Goal: Contribute content: Add original content to the website for others to see

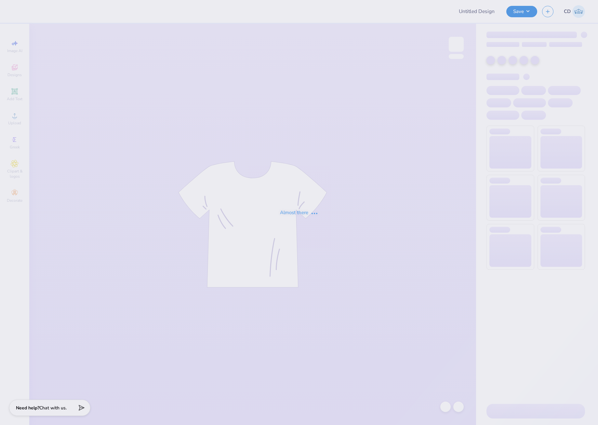
type input "homecoming merch"
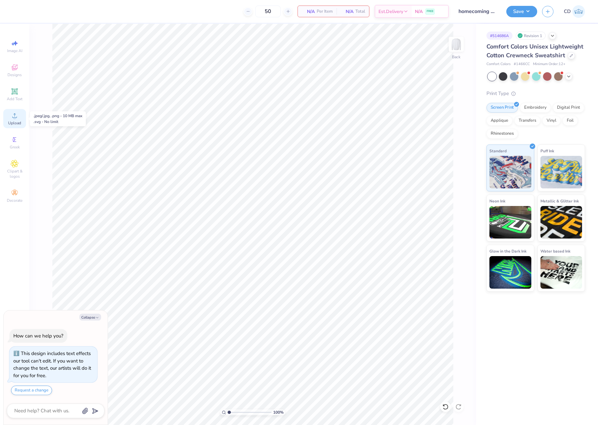
click at [11, 122] on span "Upload" at bounding box center [14, 122] width 13 height 5
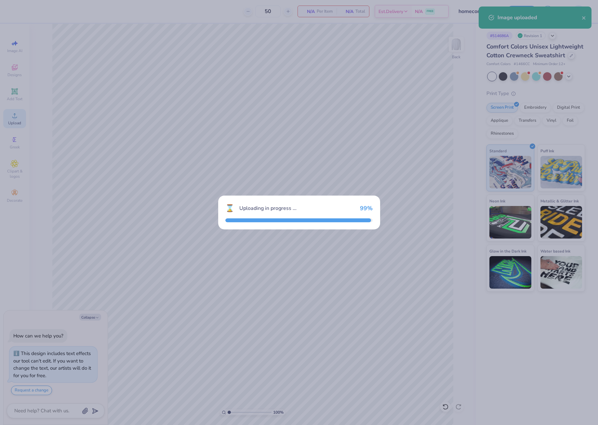
type textarea "x"
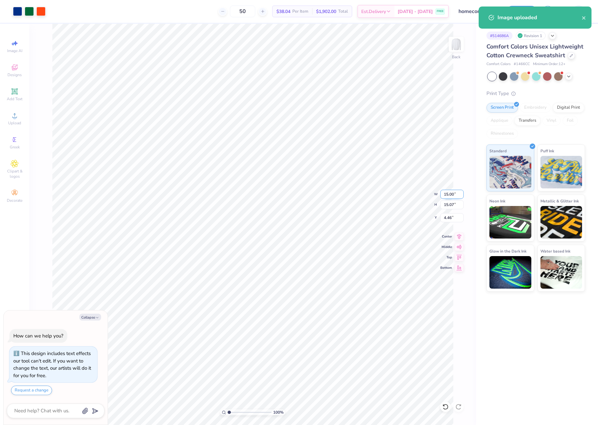
drag, startPoint x: 443, startPoint y: 194, endPoint x: 459, endPoint y: 193, distance: 16.0
click at [459, 193] on input "15.00" at bounding box center [451, 194] width 23 height 9
type input "12"
type textarea "x"
type input "12.00"
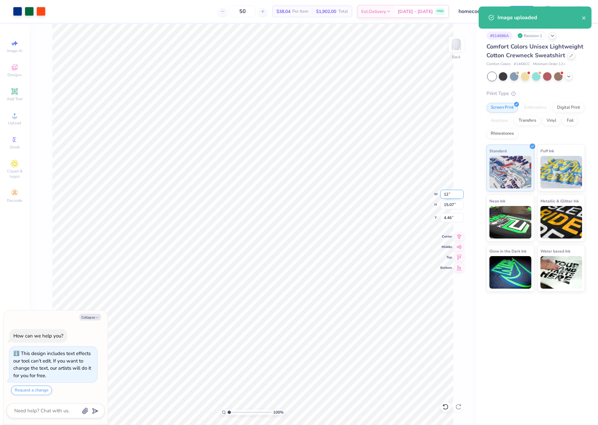
type input "12.06"
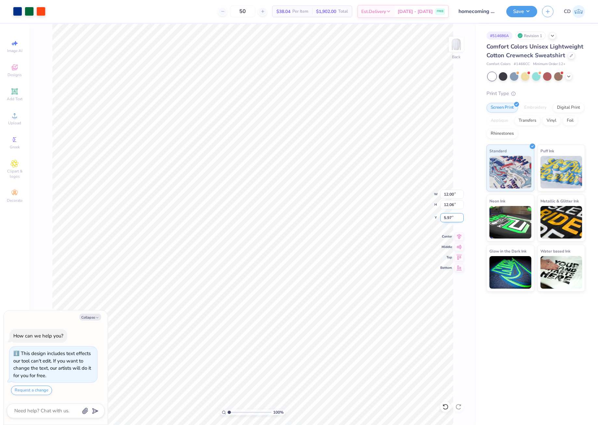
drag, startPoint x: 442, startPoint y: 218, endPoint x: 455, endPoint y: 218, distance: 12.4
click at [455, 218] on input "5.97" at bounding box center [451, 217] width 23 height 9
type input "3"
type textarea "x"
type input "3.00"
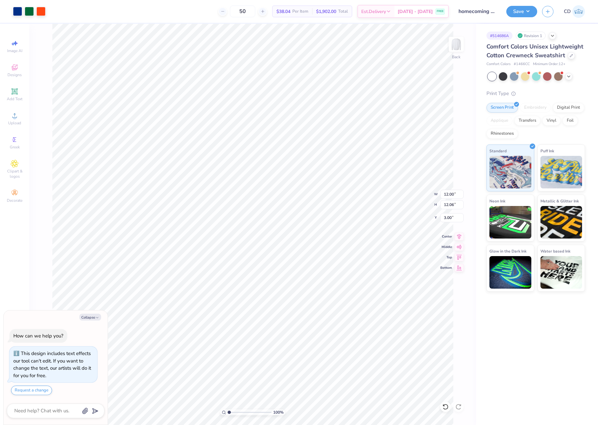
click at [511, 17] on div "Save CD" at bounding box center [552, 11] width 92 height 23
click at [517, 8] on button "Save" at bounding box center [521, 10] width 31 height 11
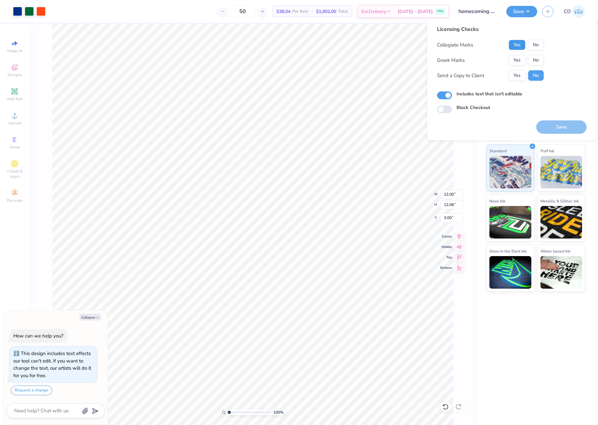
click at [515, 44] on button "Yes" at bounding box center [517, 45] width 17 height 10
click at [529, 57] on button "No" at bounding box center [536, 60] width 16 height 10
click at [560, 128] on button "Save" at bounding box center [561, 126] width 50 height 13
type textarea "x"
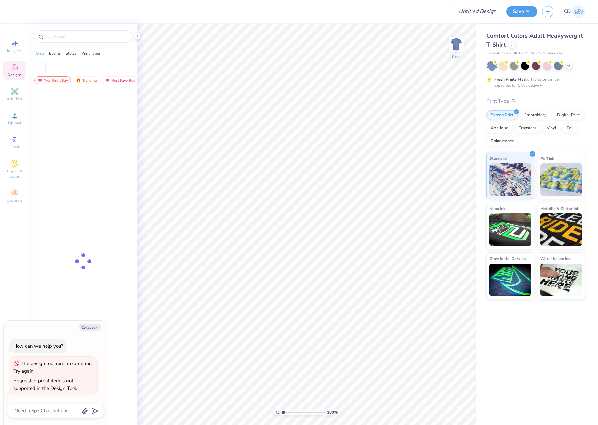
type textarea "x"
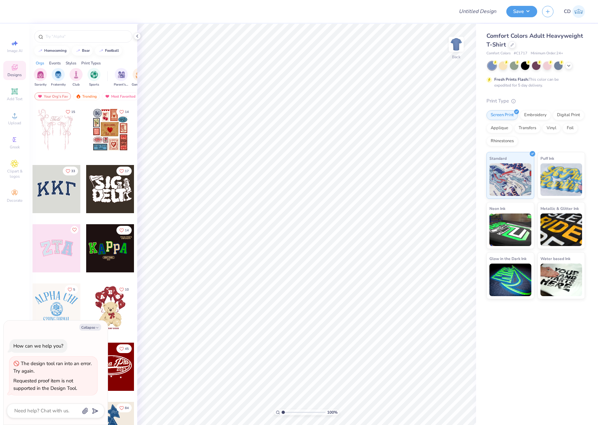
type textarea "x"
